Goal: Navigation & Orientation: Find specific page/section

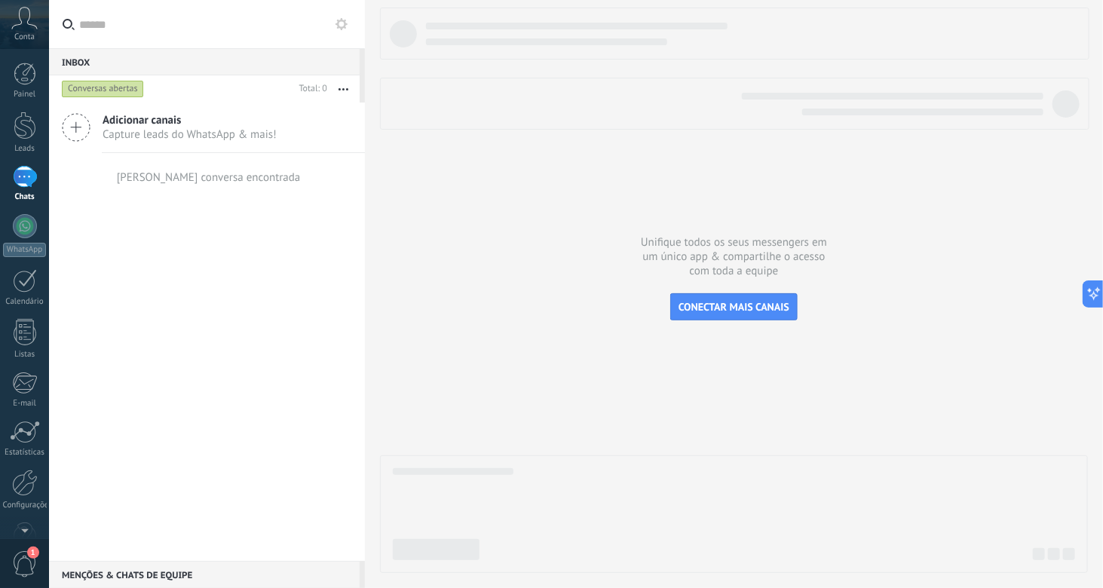
click at [224, 244] on div "Adicionar canais Capture leads do WhatsApp & mais! Nenhuma conversa encontrada" at bounding box center [207, 332] width 316 height 458
click at [30, 139] on link "Leads" at bounding box center [24, 133] width 49 height 42
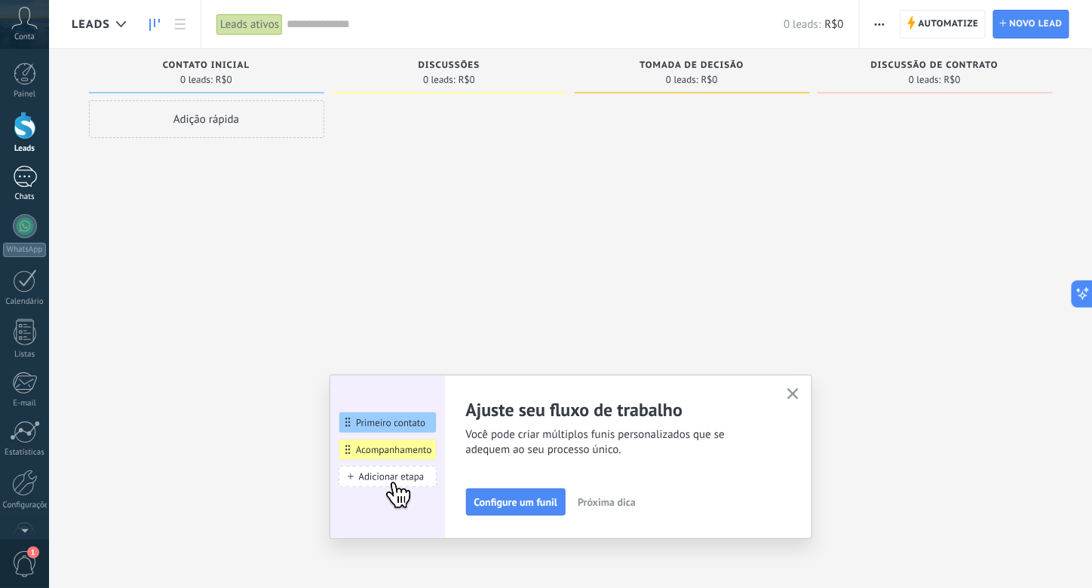
click at [30, 176] on div at bounding box center [25, 177] width 24 height 22
